Goal: Task Accomplishment & Management: Use online tool/utility

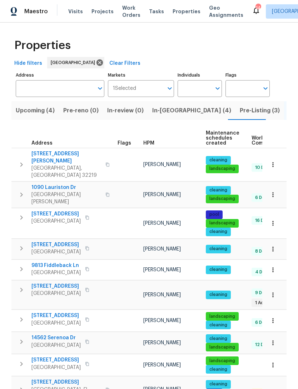
click at [148, 146] on span "HPM" at bounding box center [148, 143] width 11 height 5
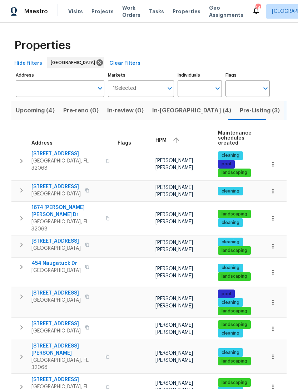
click at [56, 344] on span "[STREET_ADDRESS][PERSON_NAME]" at bounding box center [66, 349] width 70 height 14
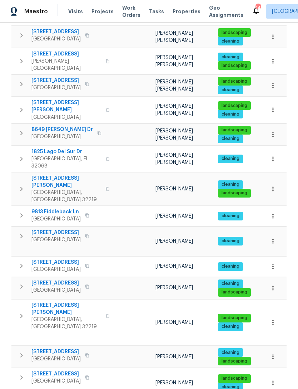
scroll to position [23, 0]
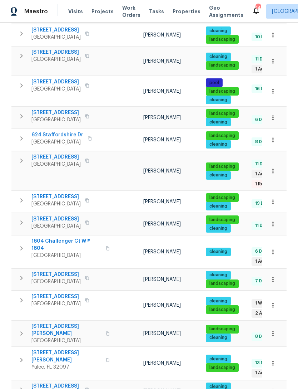
scroll to position [23, 0]
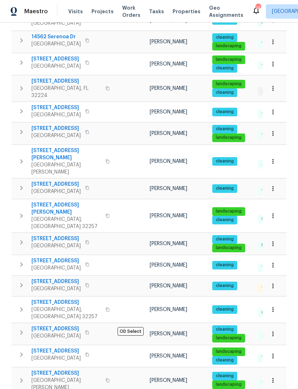
scroll to position [23, 0]
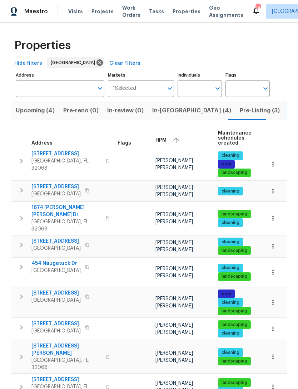
click at [61, 265] on span "454 Naugatuck Dr" at bounding box center [55, 263] width 49 height 7
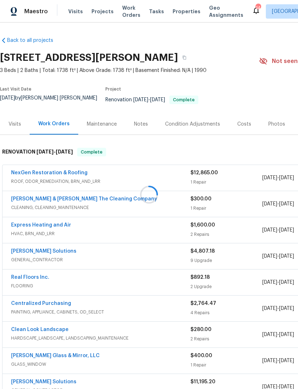
click at [15, 131] on div at bounding box center [149, 194] width 298 height 389
click at [16, 120] on div "Visits" at bounding box center [15, 123] width 30 height 21
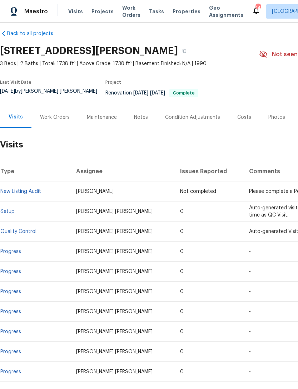
scroll to position [7, 0]
click at [57, 121] on div "Work Orders" at bounding box center [55, 117] width 30 height 7
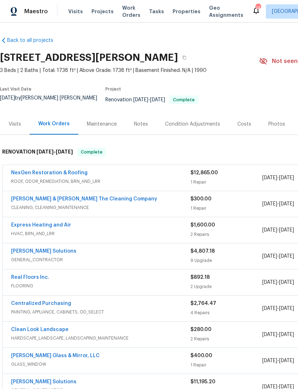
click at [116, 178] on div "NexGen Restoration & Roofing" at bounding box center [101, 173] width 180 height 9
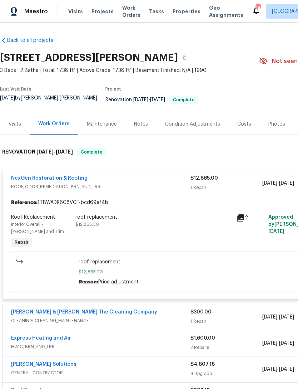
click at [47, 181] on link "NexGen Restoration & Roofing" at bounding box center [49, 178] width 77 height 5
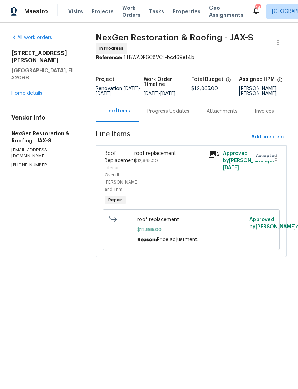
click at [156, 115] on div "Progress Updates" at bounding box center [168, 111] width 42 height 7
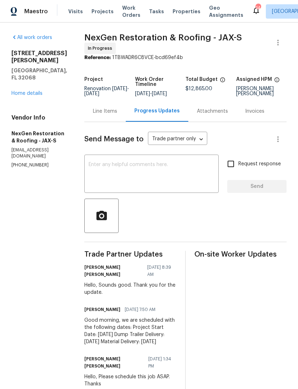
click at [22, 91] on link "Home details" at bounding box center [26, 93] width 31 height 5
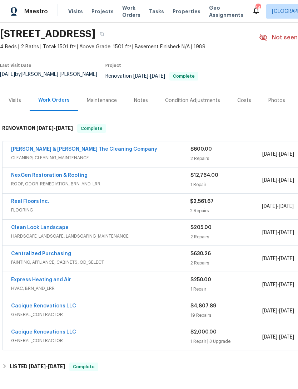
scroll to position [24, 0]
click at [65, 177] on link "NexGen Restoration & Roofing" at bounding box center [49, 174] width 77 height 5
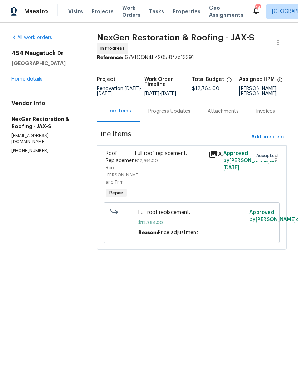
click at [174, 115] on div "Progress Updates" at bounding box center [169, 111] width 42 height 7
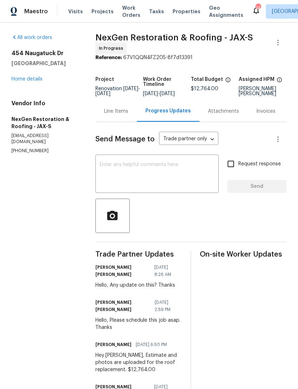
click at [153, 187] on textarea at bounding box center [157, 174] width 115 height 25
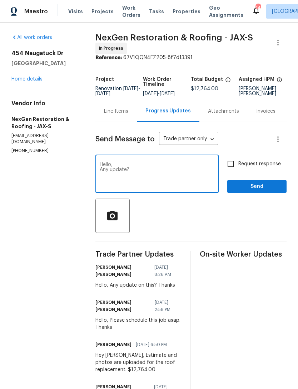
type textarea "Hello, Any update?"
click at [230, 167] on div "Send Message to Trade partner only Trade partner only ​ Hello, Any update? x ​ …" at bounding box center [191, 273] width 191 height 302
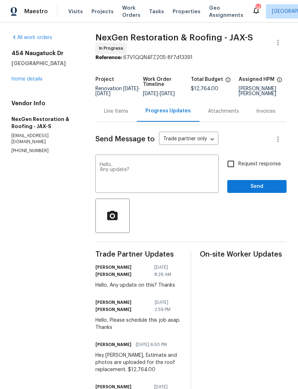
click at [228, 171] on input "Request response" at bounding box center [231, 163] width 15 height 15
checkbox input "true"
click at [254, 191] on span "Send" at bounding box center [257, 186] width 48 height 9
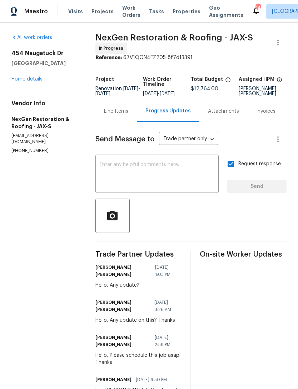
click at [24, 82] on link "Home details" at bounding box center [26, 79] width 31 height 5
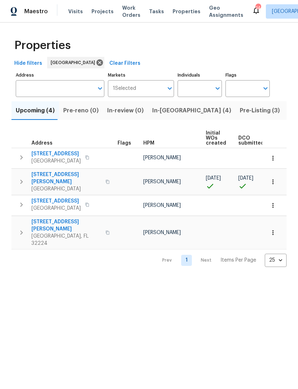
click at [106, 184] on icon "button" at bounding box center [108, 182] width 4 height 4
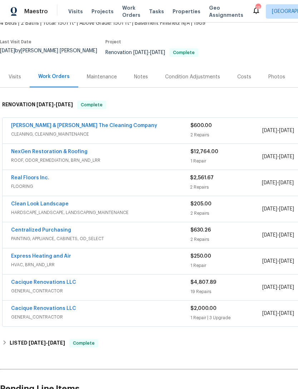
scroll to position [48, 0]
click at [110, 128] on link "[PERSON_NAME] & [PERSON_NAME] The Cleaning Company" at bounding box center [84, 125] width 146 height 5
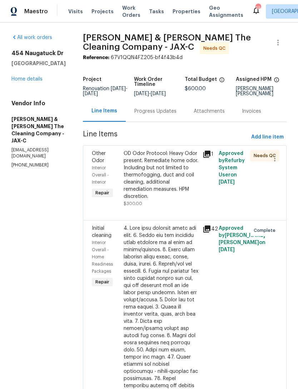
click at [187, 172] on div "OD Odor Protocol: Heavy Odor present. Remediate home odor. Including but not li…" at bounding box center [161, 175] width 75 height 50
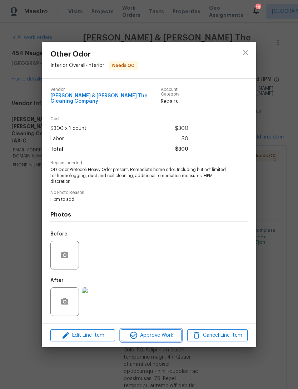
click at [164, 336] on span "Approve Work" at bounding box center [151, 335] width 56 height 9
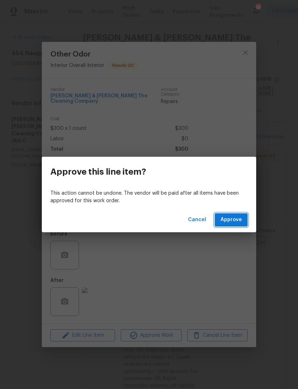
click at [232, 220] on span "Approve" at bounding box center [231, 219] width 21 height 9
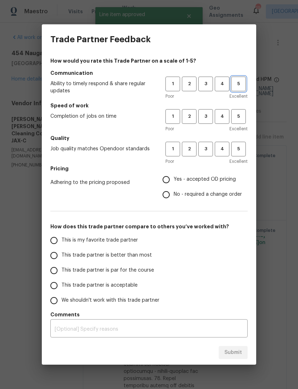
click at [242, 84] on span "5" at bounding box center [238, 84] width 13 height 8
click at [221, 114] on span "4" at bounding box center [222, 116] width 13 height 8
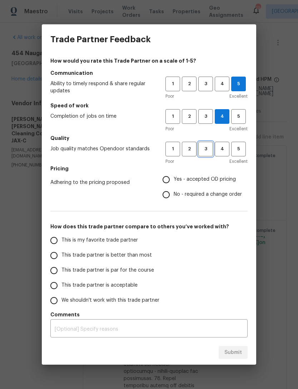
click at [208, 151] on span "3" at bounding box center [205, 149] width 13 height 8
click at [191, 179] on span "Yes - accepted OD pricing" at bounding box center [205, 180] width 62 height 8
click at [174, 179] on input "Yes - accepted OD pricing" at bounding box center [166, 179] width 15 height 15
radio input "true"
click at [101, 284] on span "This trade partner is acceptable" at bounding box center [100, 286] width 76 height 8
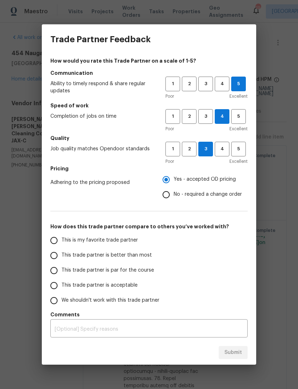
click at [62, 284] on input "This trade partner is acceptable" at bounding box center [54, 285] width 15 height 15
click at [240, 354] on span "Submit" at bounding box center [234, 352] width 18 height 9
radio input "true"
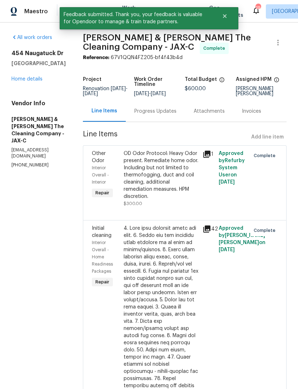
click at [31, 96] on div "All work orders 454 Naugatuck Dr Jacksonville, FL 32225 Home details Vendor Inf…" at bounding box center [38, 101] width 54 height 134
click at [30, 95] on div "All work orders 454 Naugatuck Dr Jacksonville, FL 32225 Home details Vendor Inf…" at bounding box center [38, 101] width 54 height 134
click at [31, 82] on link "Home details" at bounding box center [26, 79] width 31 height 5
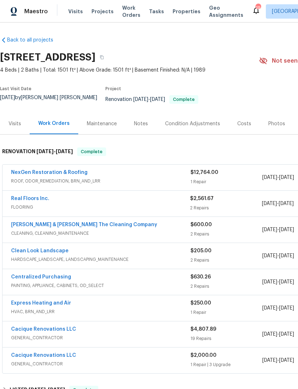
scroll to position [0, 0]
click at [70, 175] on link "NexGen Restoration & Roofing" at bounding box center [49, 172] width 77 height 5
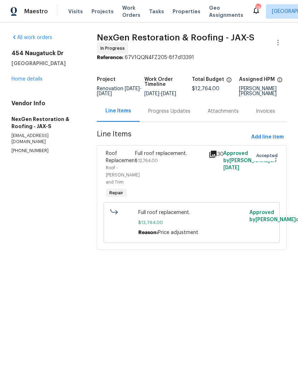
click at [167, 115] on div "Progress Updates" at bounding box center [169, 111] width 42 height 7
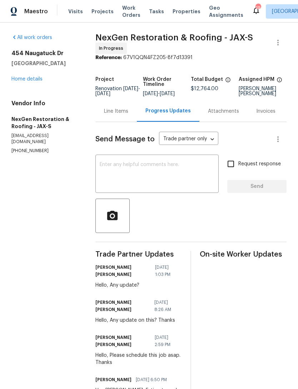
click at [35, 82] on link "Home details" at bounding box center [26, 79] width 31 height 5
